Goal: Task Accomplishment & Management: Use online tool/utility

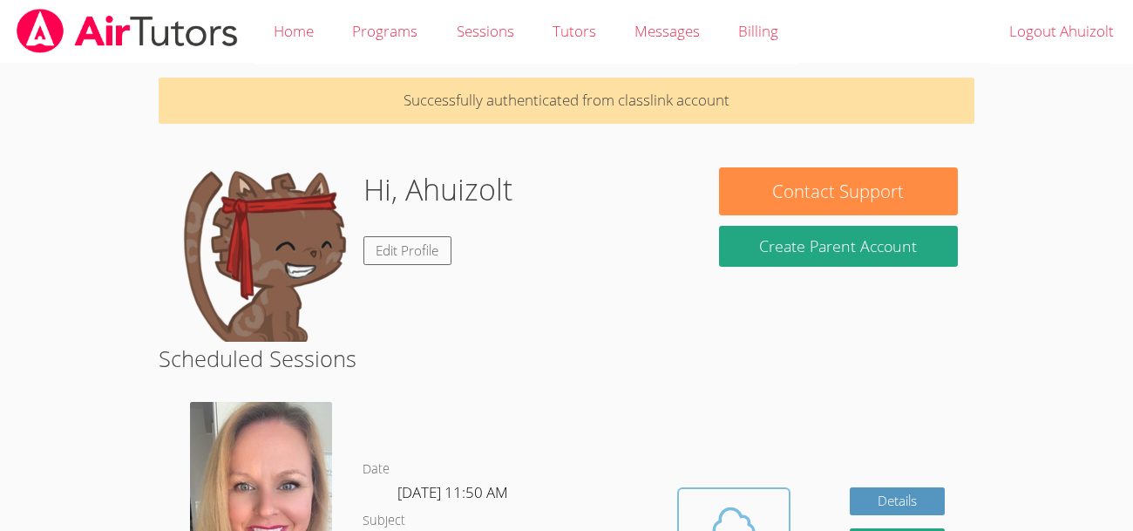
click at [690, 506] on span at bounding box center [733, 523] width 89 height 49
click at [512, 280] on div "Hi, Ahuizolt Edit Profile" at bounding box center [431, 254] width 512 height 174
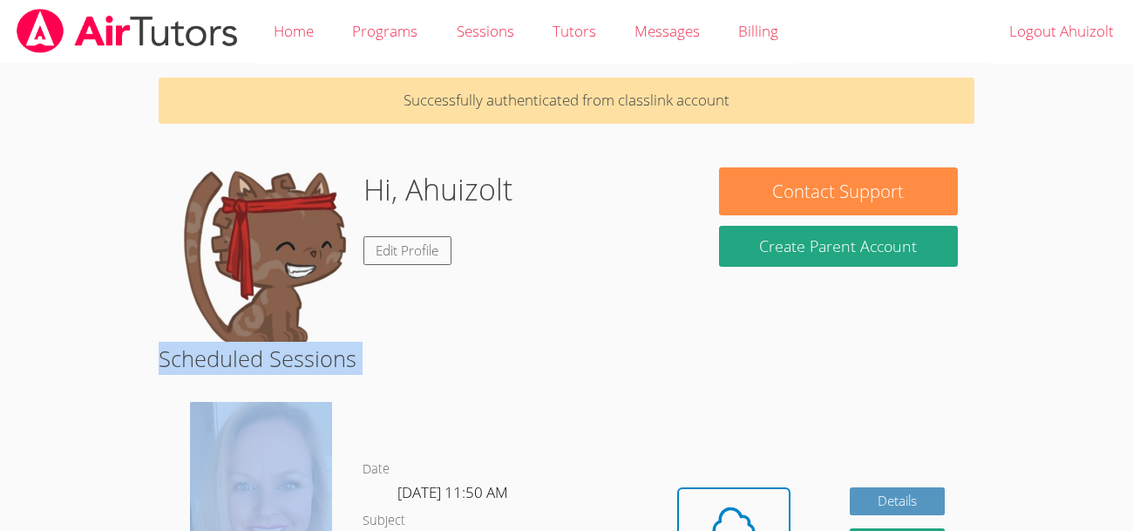
click at [512, 280] on div "Hi, Ahuizolt Edit Profile" at bounding box center [431, 254] width 512 height 174
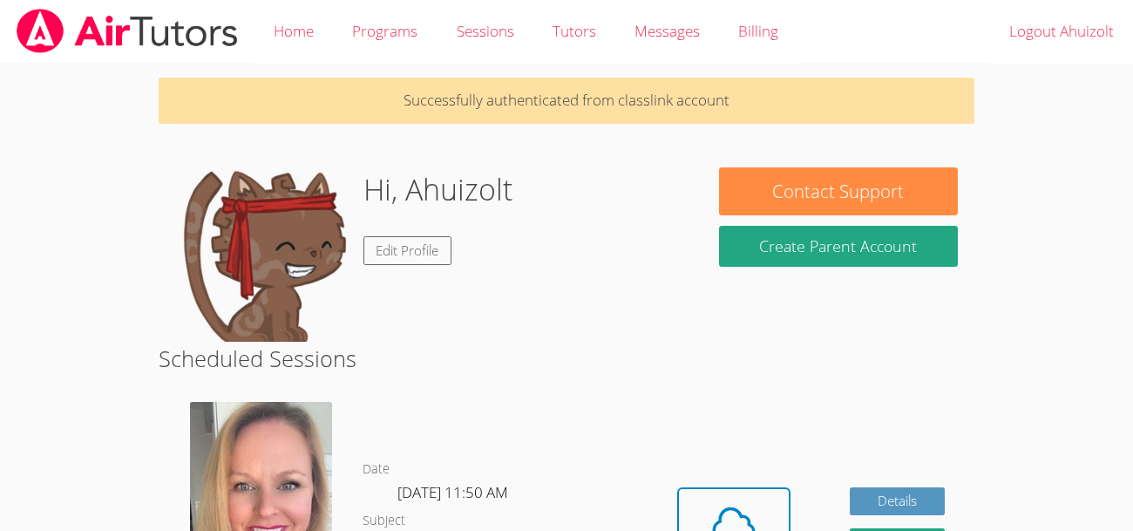
click at [530, 338] on div "Hi, Ahuizolt Edit Profile" at bounding box center [431, 254] width 512 height 174
click at [530, 342] on h2 "Scheduled Sessions" at bounding box center [567, 358] width 816 height 33
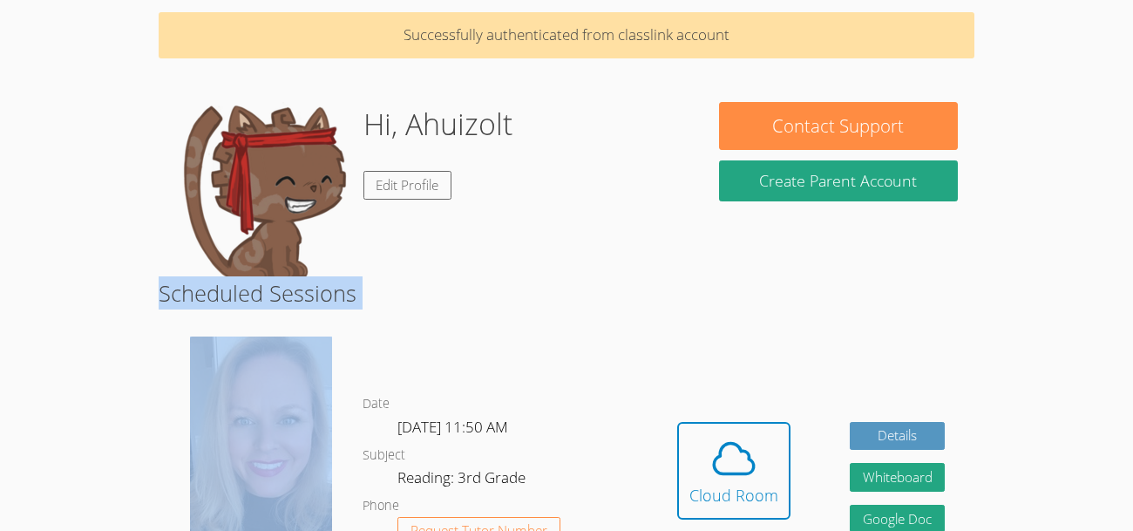
scroll to position [69, 0]
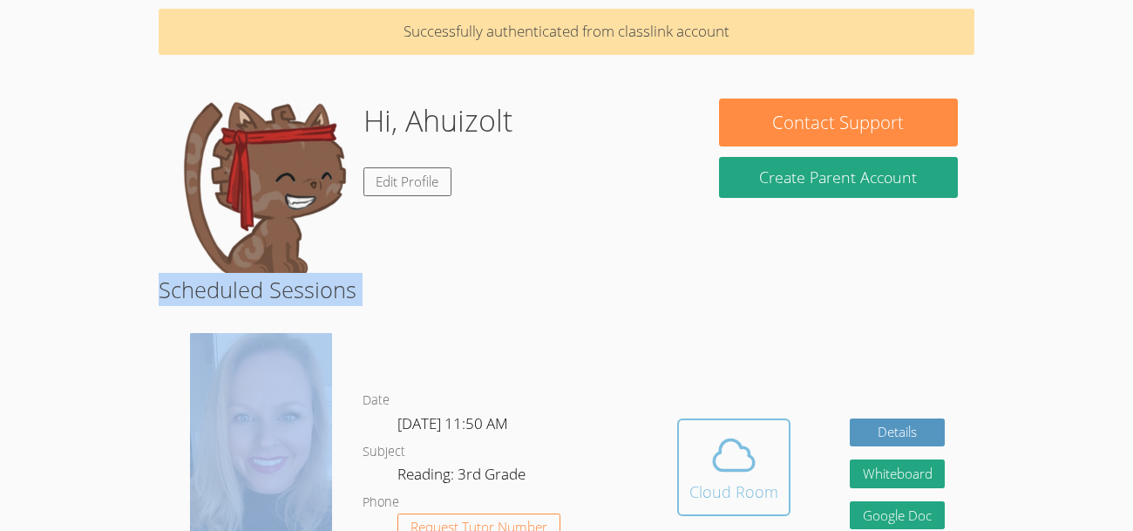
click at [736, 459] on icon at bounding box center [733, 455] width 49 height 49
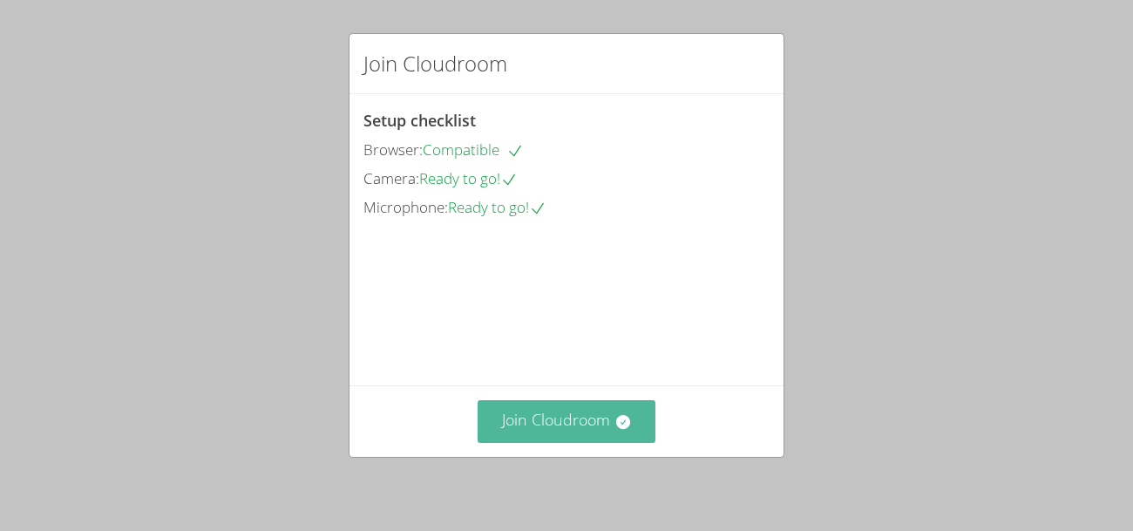
click at [630, 423] on icon at bounding box center [622, 421] width 17 height 17
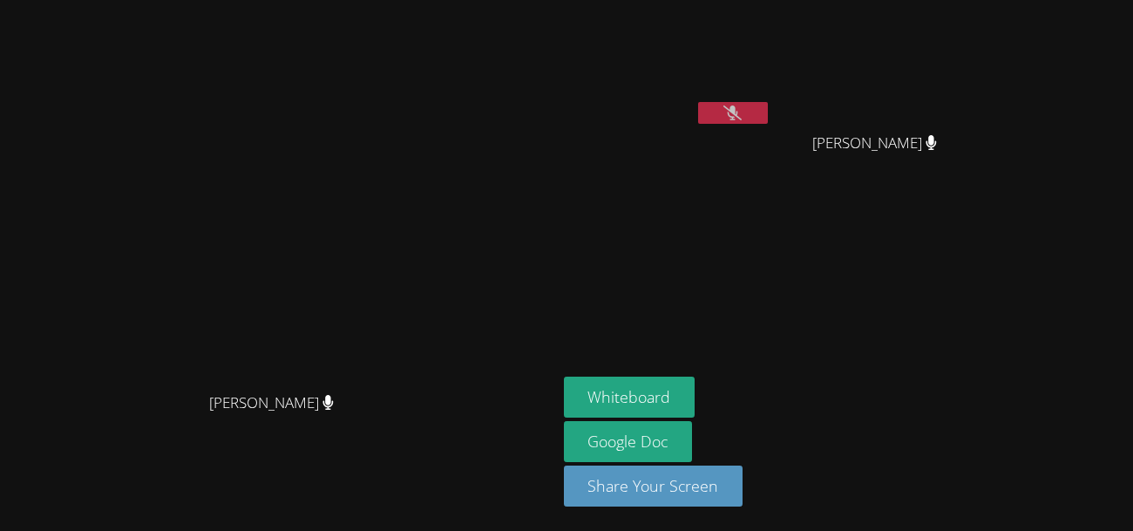
click at [742, 113] on icon at bounding box center [732, 112] width 18 height 15
click at [738, 111] on icon at bounding box center [733, 112] width 10 height 15
click at [768, 110] on button at bounding box center [733, 113] width 70 height 22
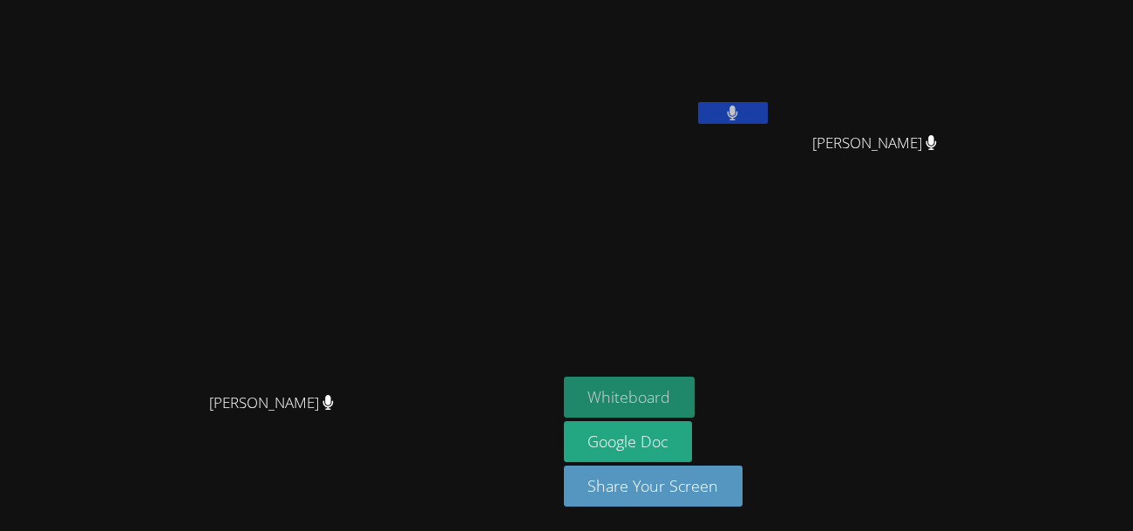
click at [696, 392] on button "Whiteboard" at bounding box center [630, 397] width 132 height 41
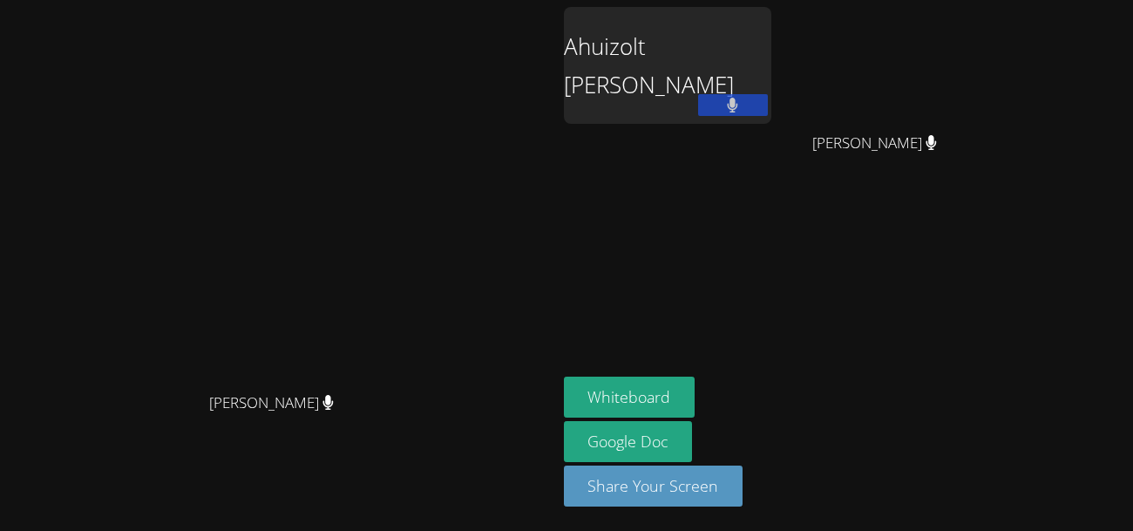
click at [768, 105] on button at bounding box center [733, 105] width 70 height 22
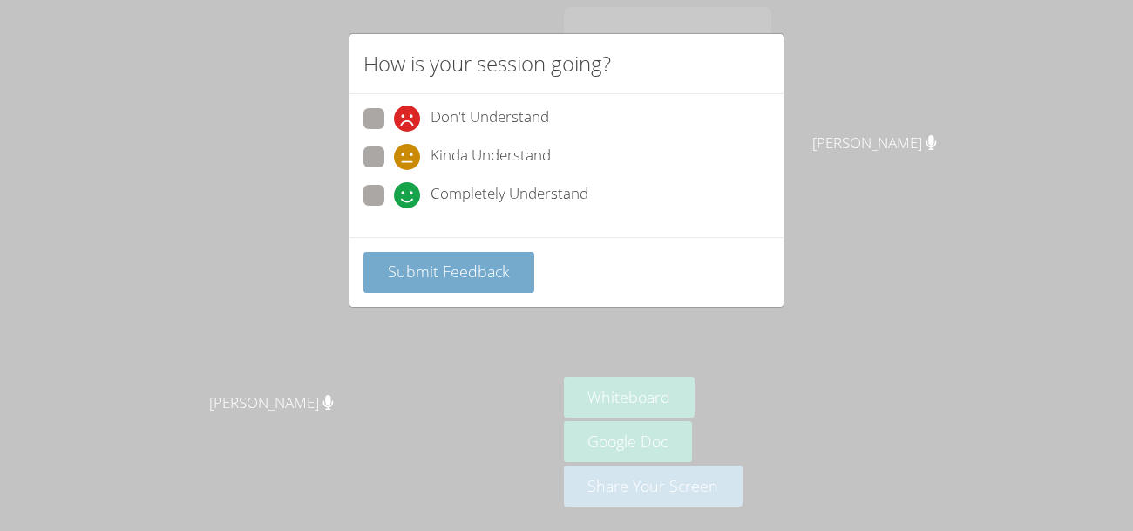
click at [401, 254] on button "Submit Feedback" at bounding box center [448, 272] width 171 height 41
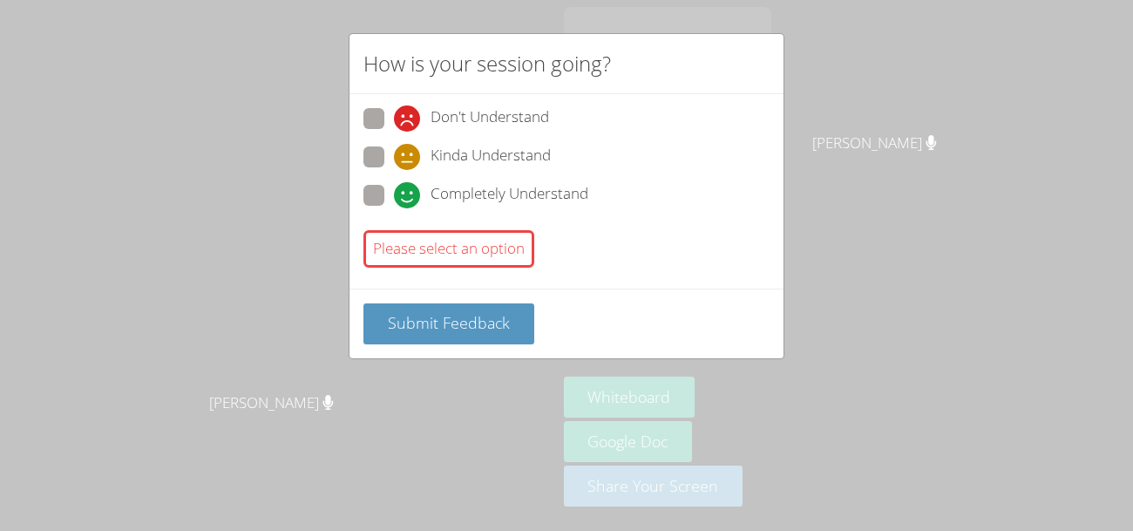
click at [394, 208] on span at bounding box center [394, 208] width 0 height 0
click at [394, 197] on input "Completely Understand" at bounding box center [401, 192] width 15 height 15
radio input "true"
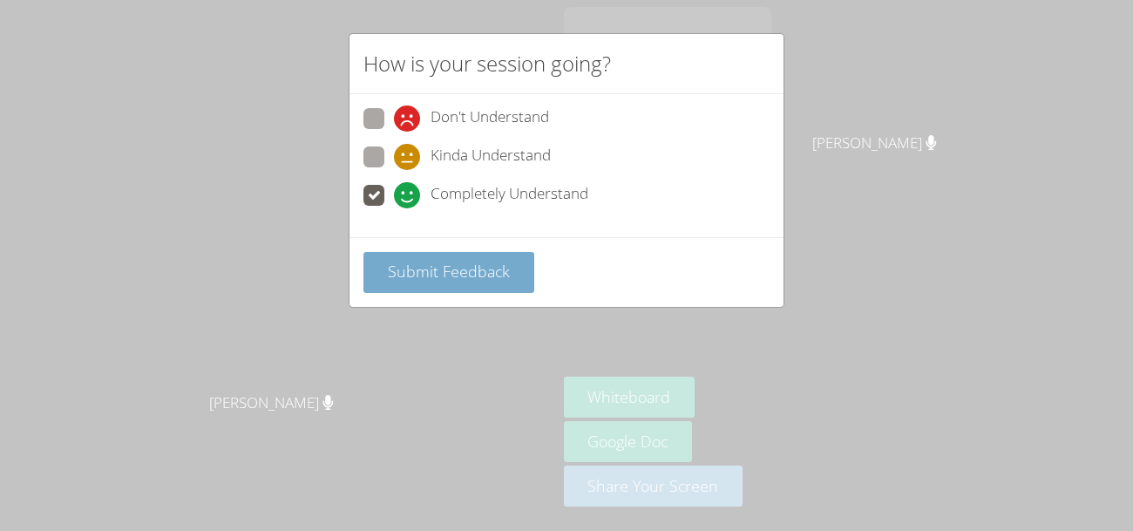
click at [401, 256] on button "Submit Feedback" at bounding box center [448, 272] width 171 height 41
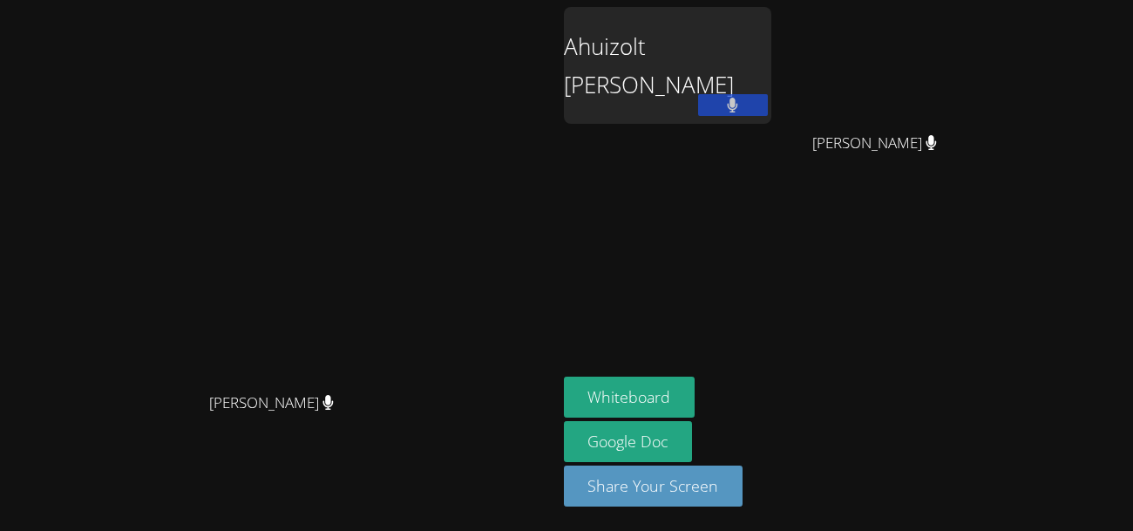
click at [986, 145] on div "[PERSON_NAME]" at bounding box center [881, 159] width 207 height 70
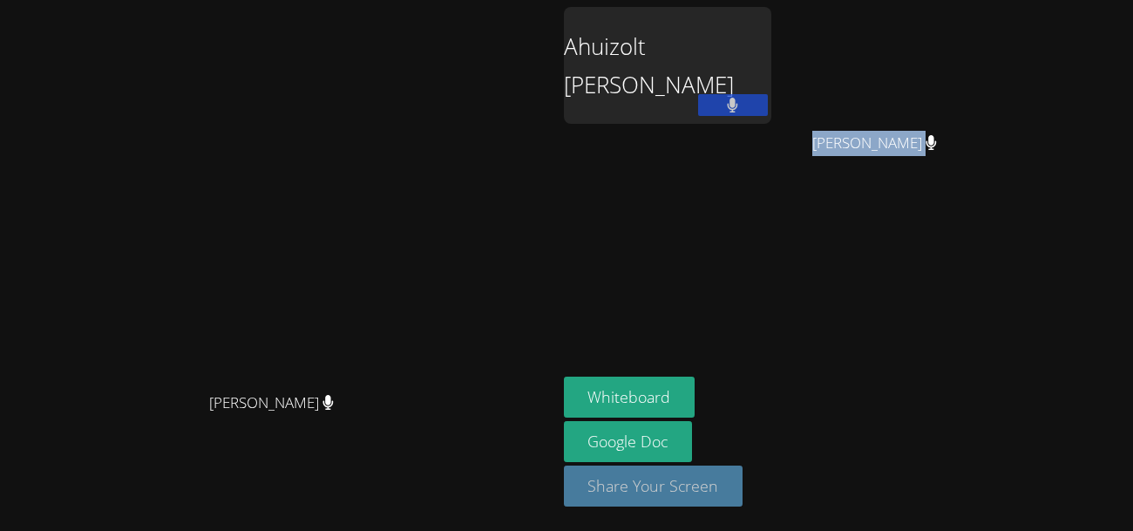
click at [743, 498] on button "Share Your Screen" at bounding box center [654, 485] width 180 height 41
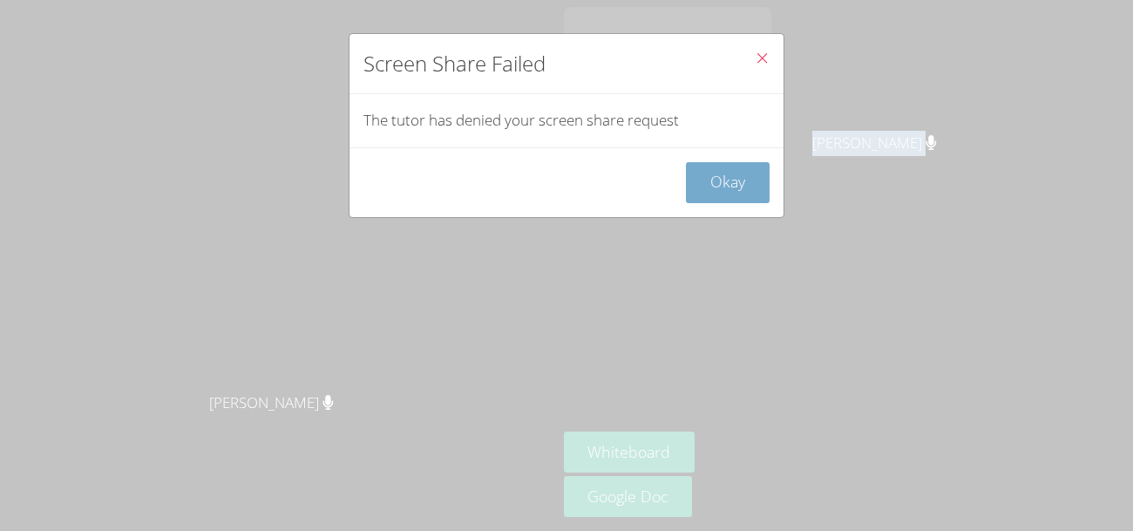
click at [734, 171] on button "Okay" at bounding box center [728, 182] width 84 height 41
